Goal: Information Seeking & Learning: Learn about a topic

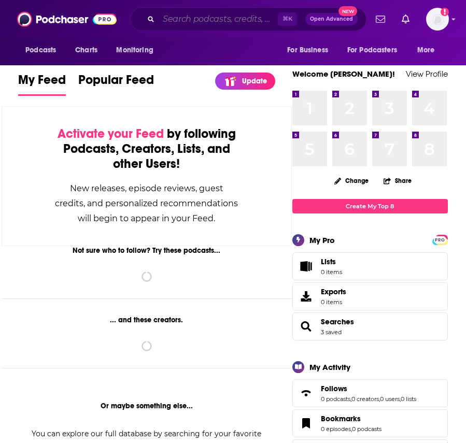
click at [210, 23] on input "Search podcasts, credits, & more..." at bounding box center [217, 19] width 119 height 17
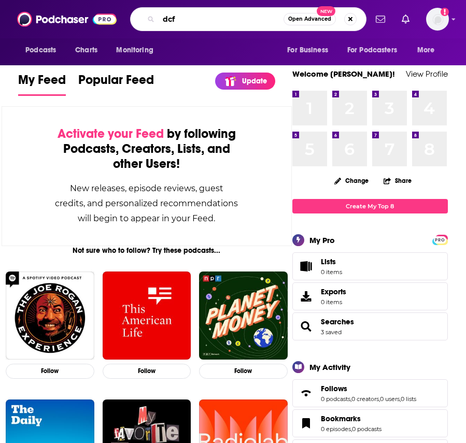
type input "dcf"
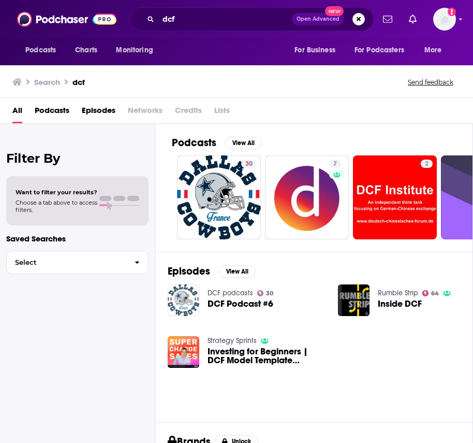
click at [190, 289] on img "DCF Podcast #6" at bounding box center [184, 300] width 32 height 32
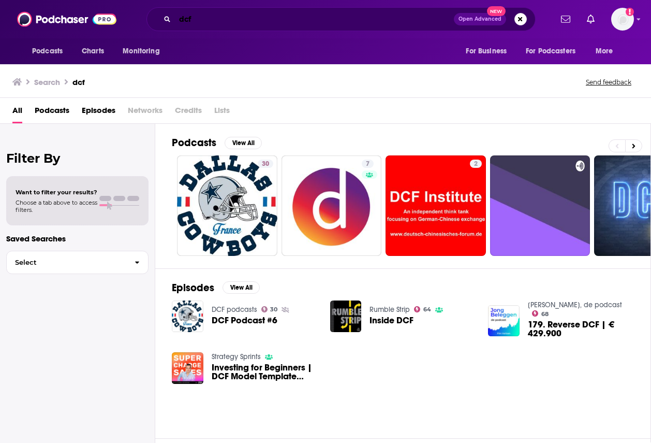
click at [191, 14] on input "dcf" at bounding box center [314, 19] width 279 height 17
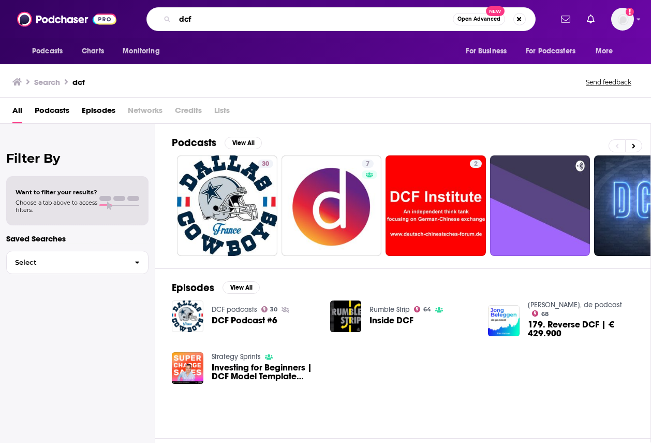
click at [191, 14] on input "dcf" at bounding box center [314, 19] width 278 height 17
type input "data center frontier"
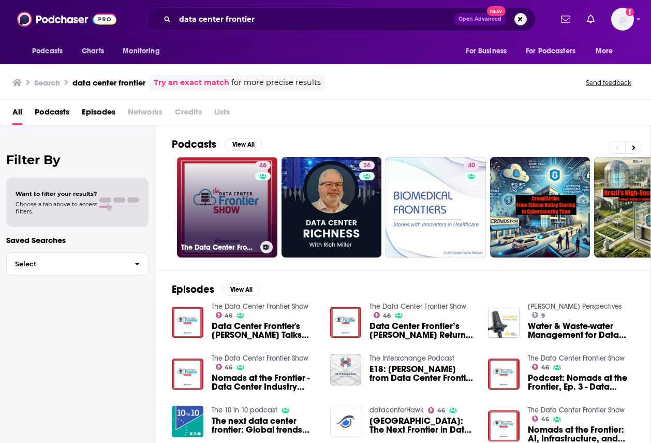
click at [244, 228] on link "46 The Data Center Frontier Show" at bounding box center [227, 207] width 100 height 100
